Goal: Information Seeking & Learning: Check status

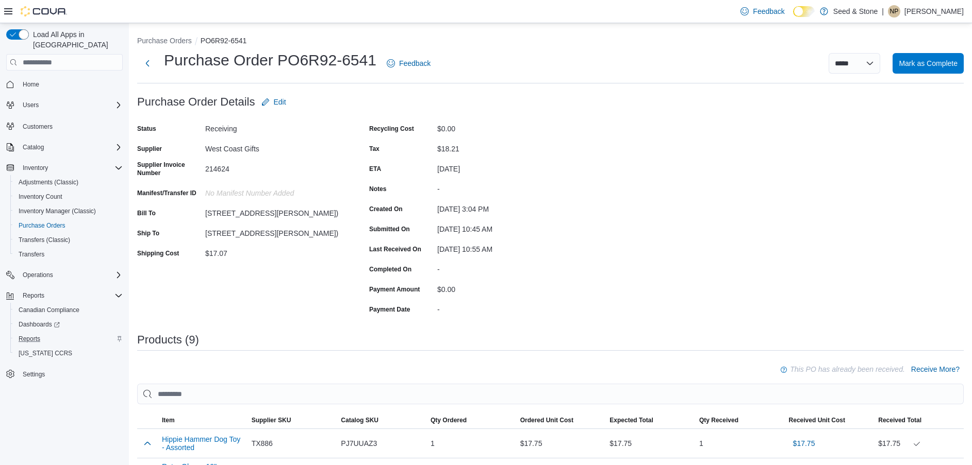
scroll to position [214, 0]
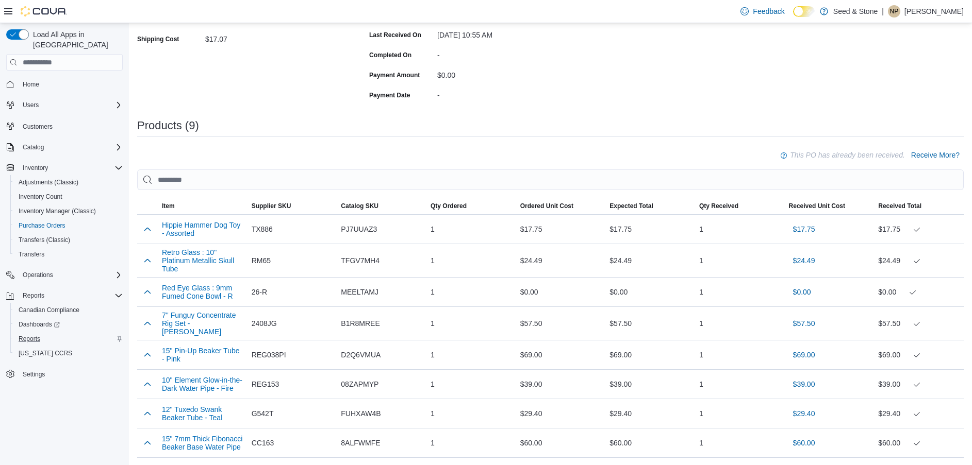
click at [46, 333] on div "Reports" at bounding box center [68, 339] width 108 height 12
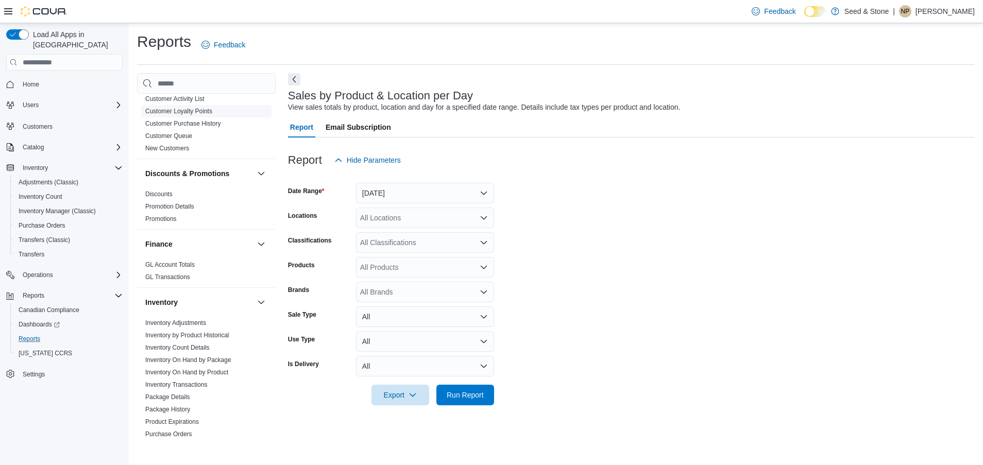
scroll to position [263, 0]
click at [180, 406] on link "Package History" at bounding box center [167, 409] width 45 height 7
